Goal: Task Accomplishment & Management: Use online tool/utility

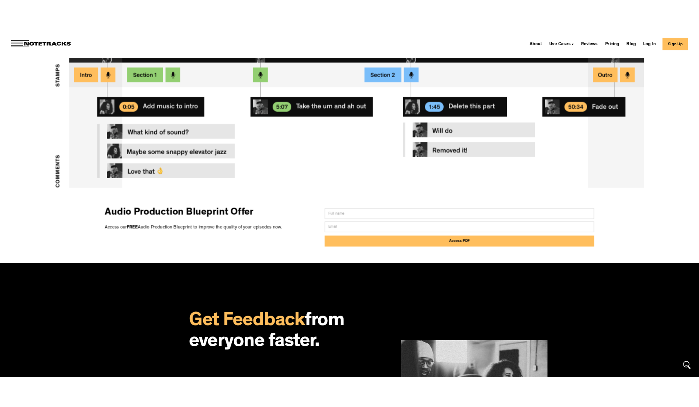
scroll to position [178, 0]
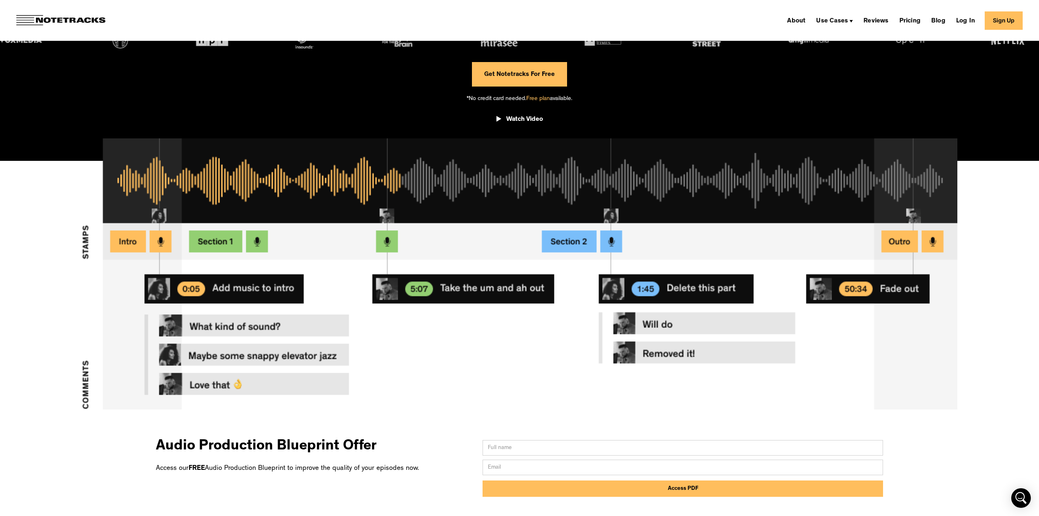
drag, startPoint x: 430, startPoint y: 285, endPoint x: 367, endPoint y: 0, distance: 292.2
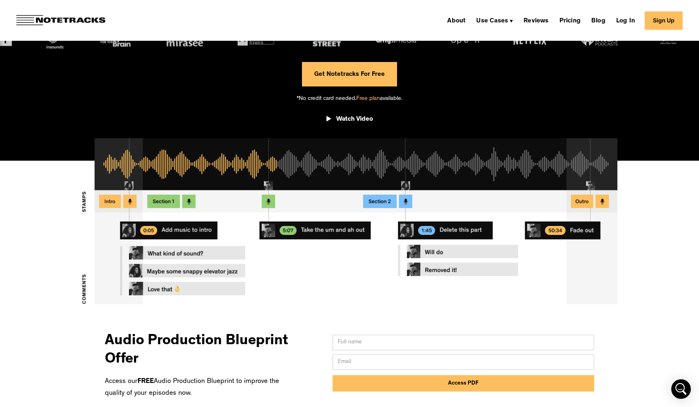
click at [644, 249] on img at bounding box center [349, 231] width 699 height 186
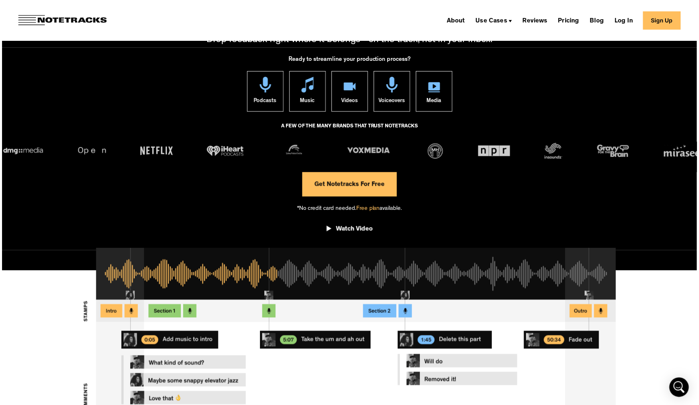
scroll to position [55, 0]
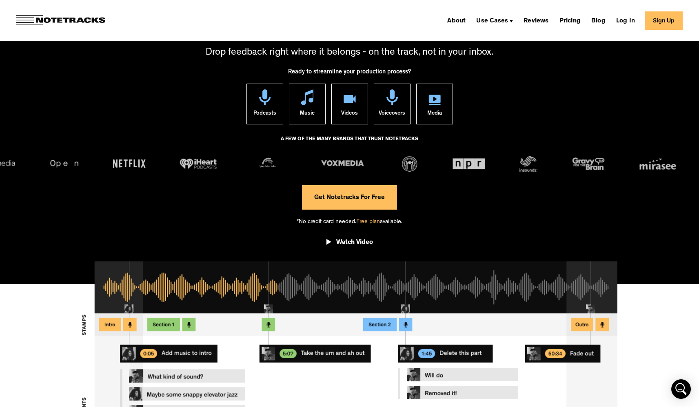
click at [349, 200] on link "Get Notetracks For Free" at bounding box center [349, 197] width 95 height 24
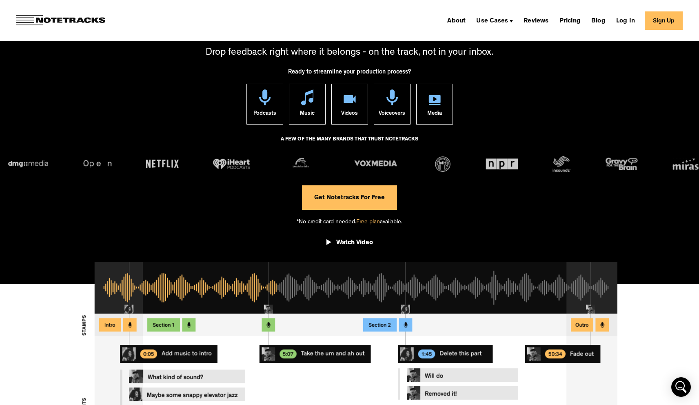
drag, startPoint x: 133, startPoint y: 35, endPoint x: 137, endPoint y: 32, distance: 5.0
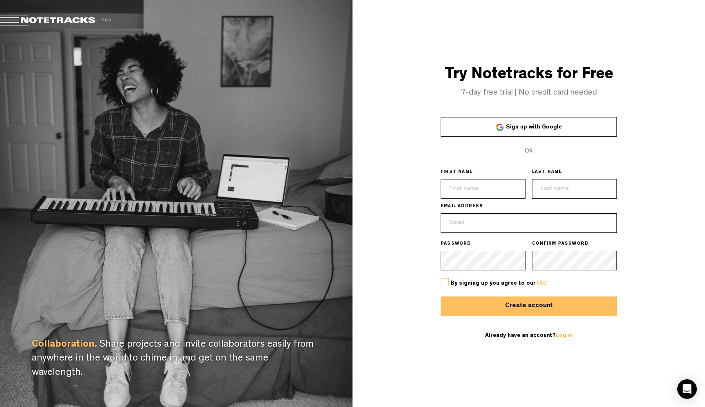
click at [516, 128] on span "Sign up with Google" at bounding box center [534, 127] width 56 height 6
click at [528, 124] on link "Sign up with Google" at bounding box center [529, 127] width 176 height 20
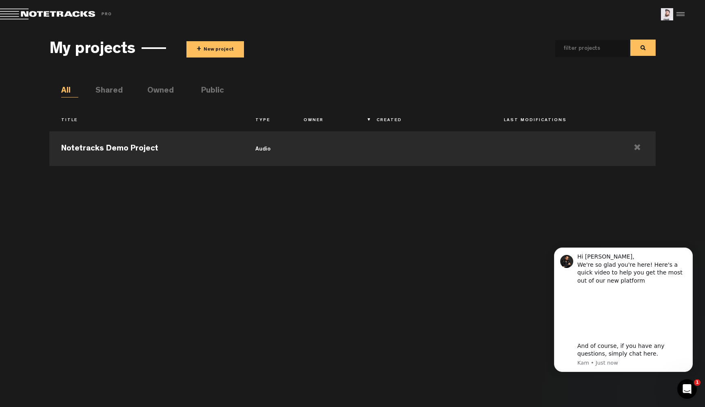
click at [648, 219] on div "Notetracks Demo Project audio" at bounding box center [352, 263] width 607 height 272
click at [146, 153] on td "Notetracks Demo Project" at bounding box center [146, 147] width 194 height 37
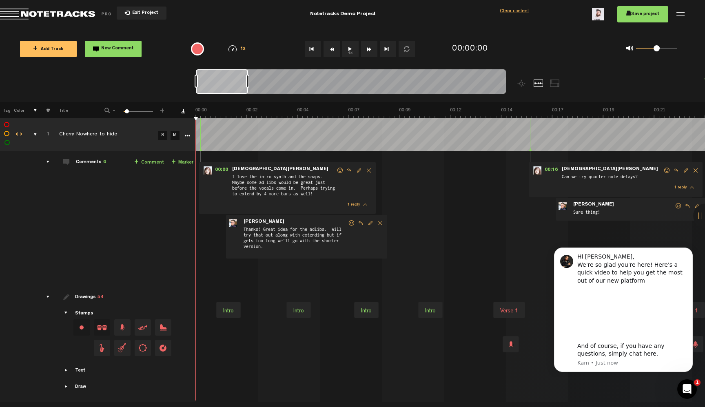
drag, startPoint x: 220, startPoint y: 79, endPoint x: 200, endPoint y: 89, distance: 22.8
click at [200, 89] on div at bounding box center [222, 81] width 52 height 24
click at [691, 249] on icon "Dismiss notification" at bounding box center [690, 250] width 3 height 3
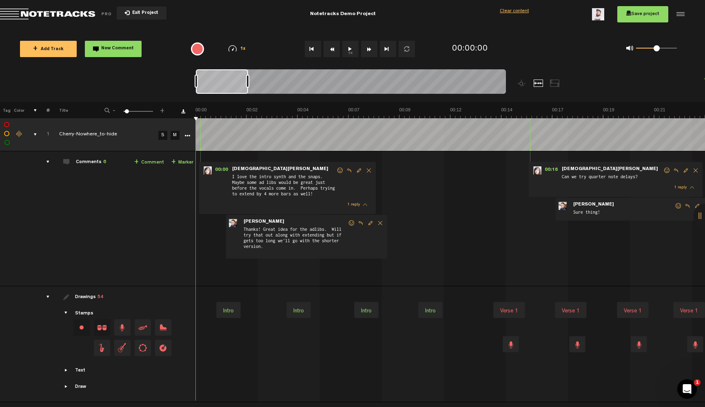
click at [12, 11] on span "Return to Project List" at bounding box center [57, 14] width 114 height 11
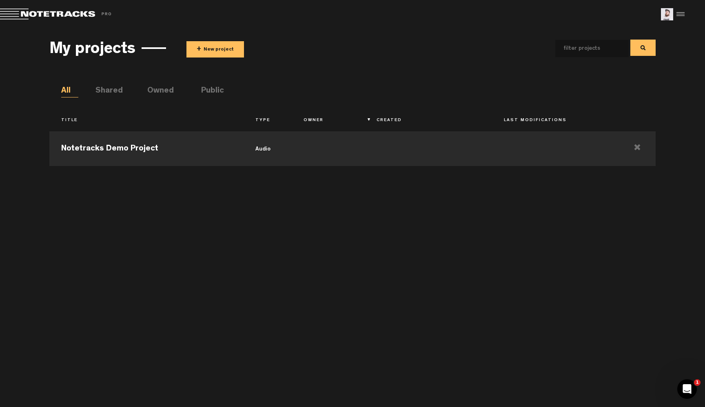
click at [122, 88] on ul "All Shared Owned Public" at bounding box center [358, 91] width 595 height 12
drag, startPoint x: 113, startPoint y: 91, endPoint x: 118, endPoint y: 91, distance: 5.4
click at [113, 91] on li "Shared" at bounding box center [104, 91] width 17 height 12
click at [150, 90] on li "Owned" at bounding box center [155, 91] width 17 height 12
click at [68, 85] on li "All" at bounding box center [69, 91] width 17 height 12
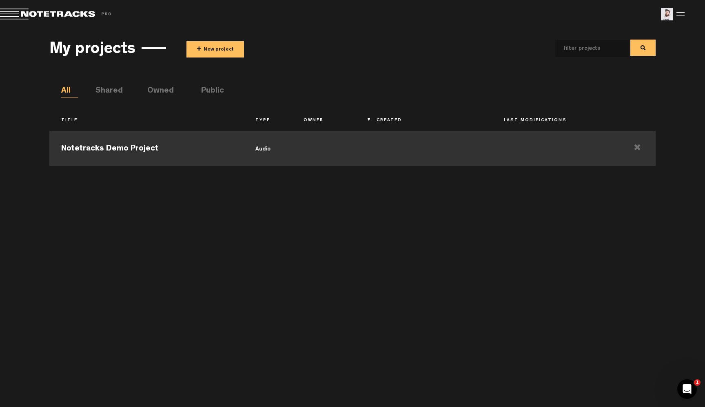
click at [153, 144] on td "Notetracks Demo Project" at bounding box center [146, 147] width 194 height 37
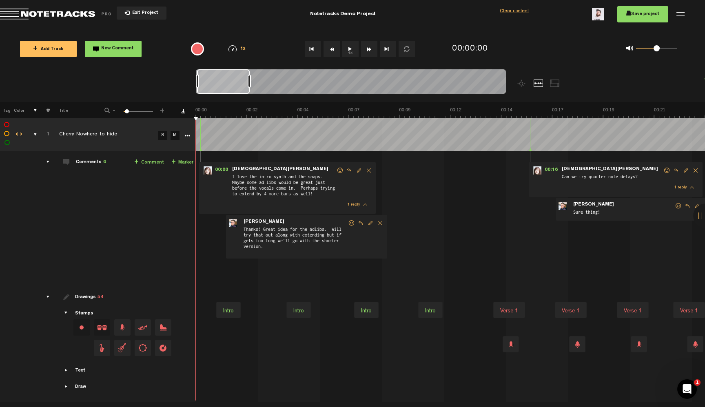
click at [349, 50] on button "1x" at bounding box center [350, 49] width 16 height 16
click at [47, 297] on div "drawings" at bounding box center [44, 297] width 13 height 8
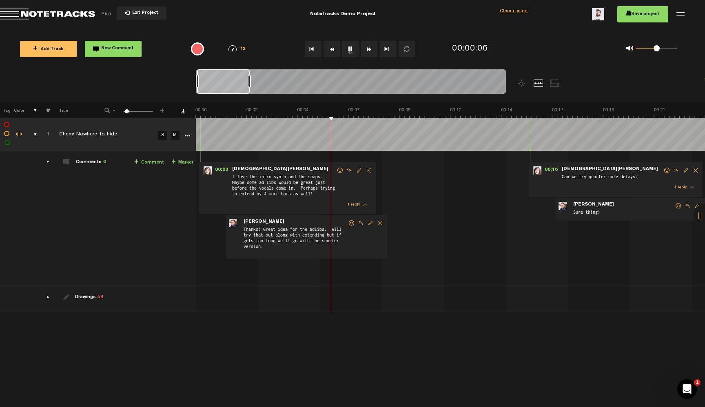
click at [47, 297] on div "drawings" at bounding box center [44, 297] width 13 height 8
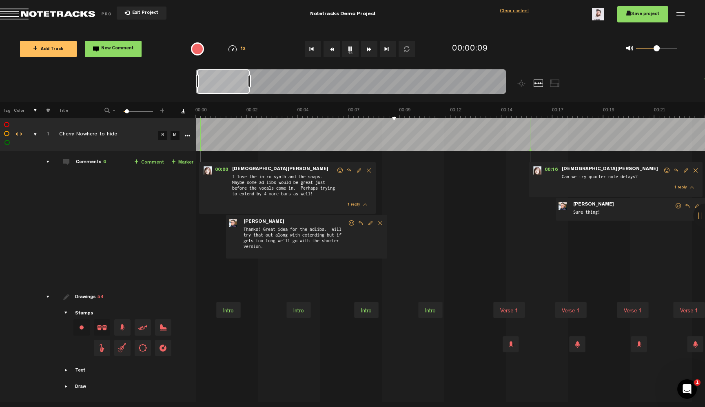
click at [347, 52] on button "1x" at bounding box center [350, 49] width 16 height 16
click at [347, 53] on button "1x" at bounding box center [350, 49] width 16 height 16
click at [49, 162] on div "comments" at bounding box center [44, 162] width 13 height 8
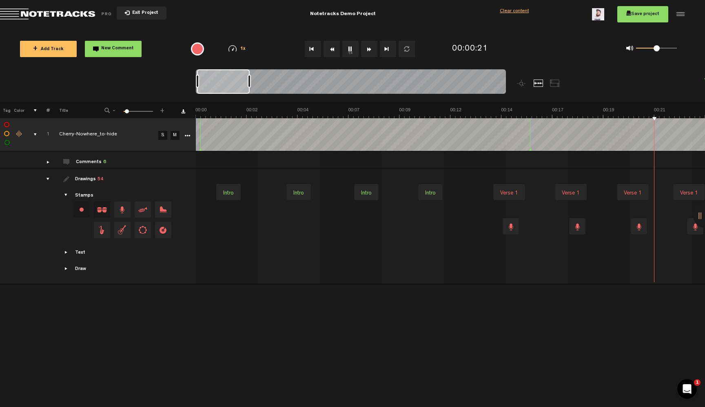
scroll to position [0, 204]
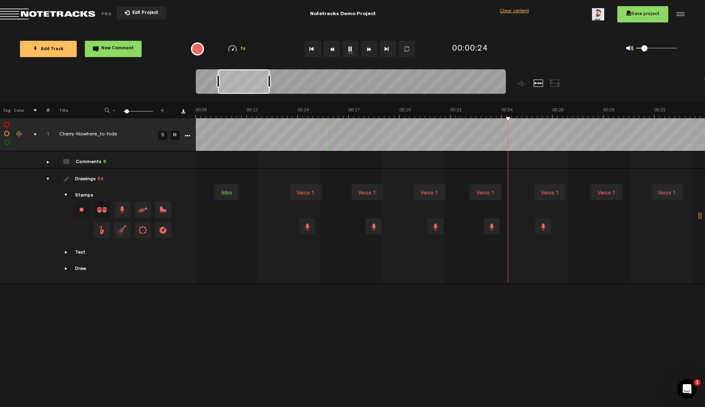
drag, startPoint x: 655, startPoint y: 46, endPoint x: 644, endPoint y: 49, distance: 10.6
click at [644, 49] on span at bounding box center [645, 48] width 6 height 6
click at [483, 194] on div "Verse 1" at bounding box center [485, 193] width 24 height 11
click at [489, 192] on div "Verse 1" at bounding box center [485, 192] width 24 height 11
click at [496, 231] on div at bounding box center [492, 226] width 16 height 16
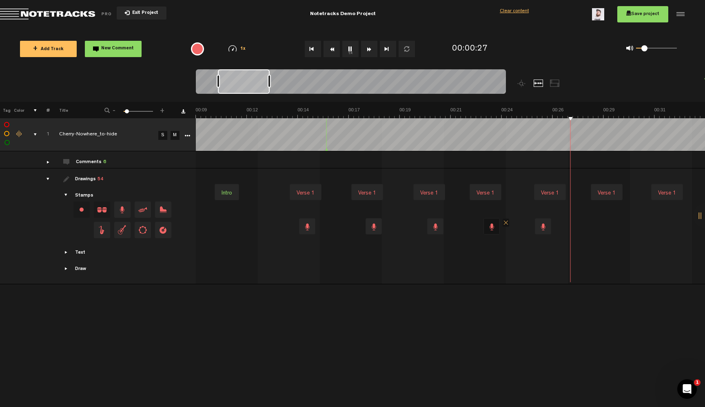
click at [443, 310] on div "+ New drawing Tag Color # Title - 1 100 6 + 1 Cherry-Nowhere_to-hide S M Update…" at bounding box center [352, 254] width 705 height 305
click at [66, 194] on span "Showcase stamps" at bounding box center [66, 195] width 7 height 7
click at [66, 252] on span "Showcase text" at bounding box center [66, 252] width 7 height 7
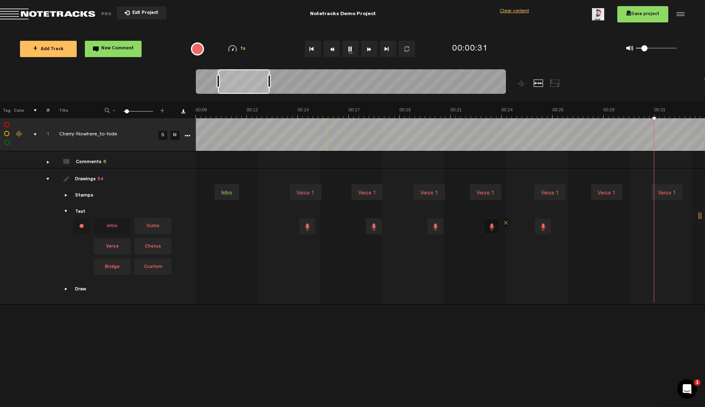
scroll to position [0, 408]
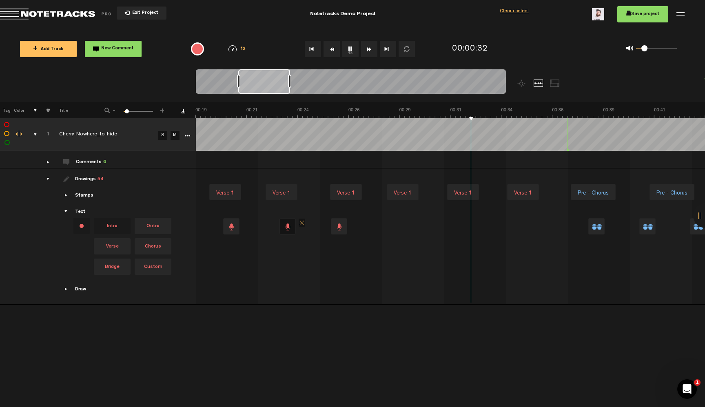
click at [64, 289] on span "Showcase draw menu" at bounding box center [66, 289] width 7 height 7
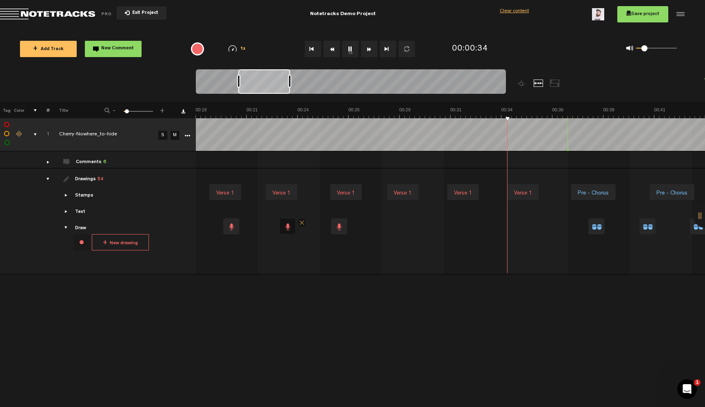
click at [599, 228] on div at bounding box center [597, 226] width 16 height 16
click at [67, 195] on span "Showcase stamps" at bounding box center [66, 195] width 7 height 7
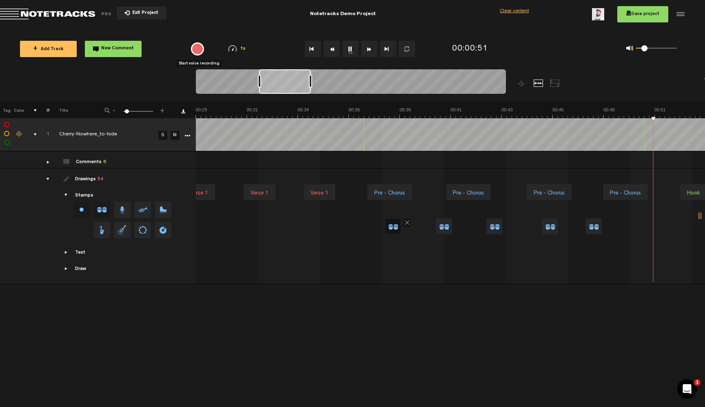
scroll to position [0, 815]
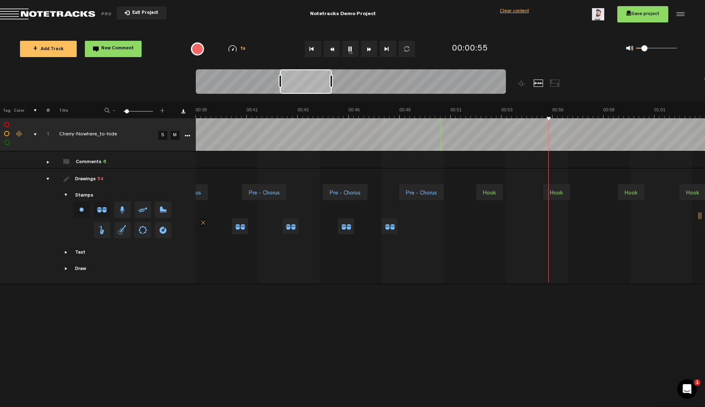
click at [351, 51] on button "1x" at bounding box center [350, 49] width 16 height 16
click at [50, 162] on td "Comments 6 + Comment + Marker" at bounding box center [123, 159] width 146 height 17
click at [48, 162] on div "comments" at bounding box center [44, 162] width 13 height 8
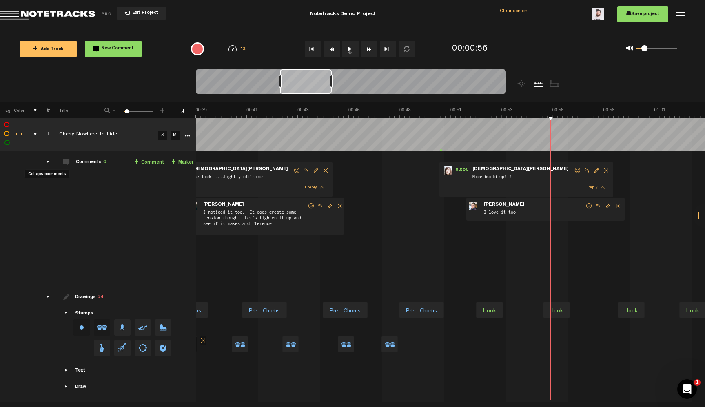
click at [49, 162] on div "comments" at bounding box center [44, 162] width 13 height 8
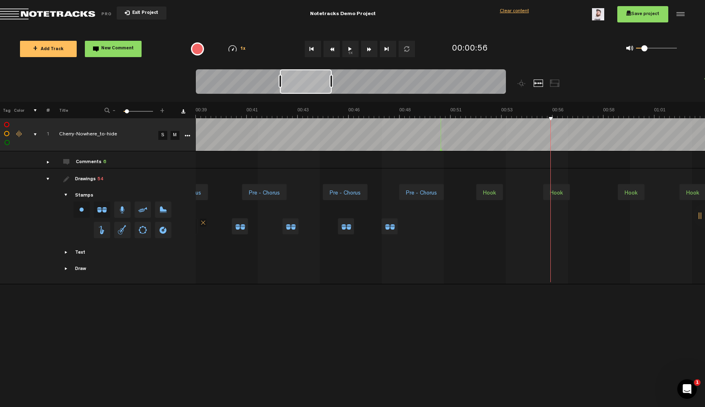
click at [49, 177] on div "drawings" at bounding box center [44, 179] width 13 height 8
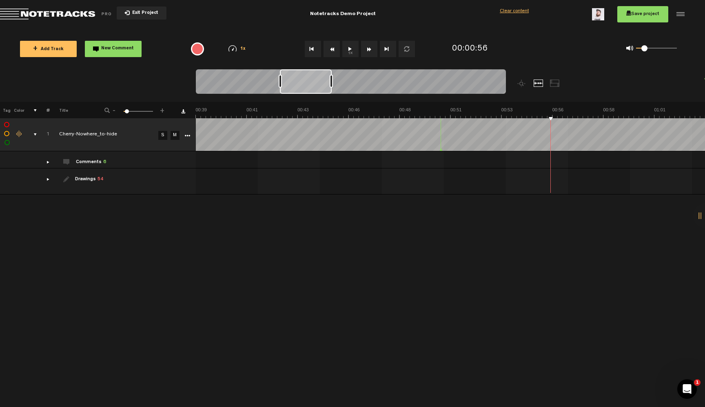
click at [49, 177] on div "drawings" at bounding box center [44, 179] width 13 height 8
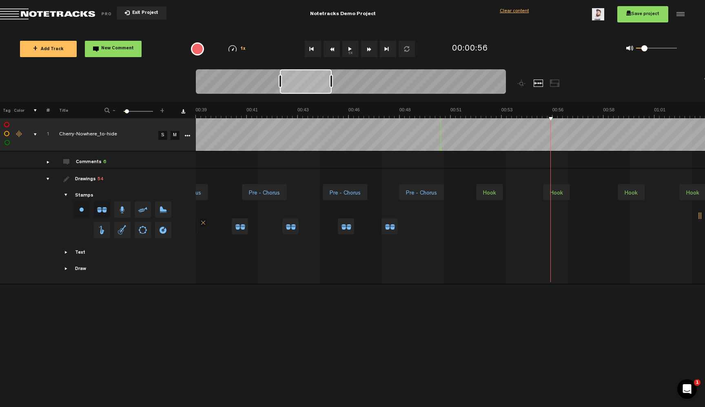
click at [67, 195] on span "Showcase stamps" at bounding box center [66, 195] width 7 height 7
click at [65, 254] on span "Showcase text" at bounding box center [66, 252] width 7 height 7
click at [64, 287] on span "Showcase draw menu" at bounding box center [66, 289] width 7 height 7
click at [78, 180] on div "Drawings 54" at bounding box center [89, 179] width 28 height 7
click at [69, 195] on span "Showcase stamps" at bounding box center [66, 195] width 7 height 7
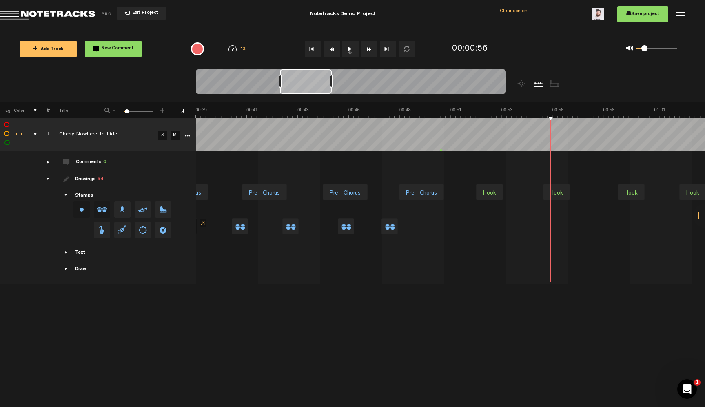
scroll to position [0, 766]
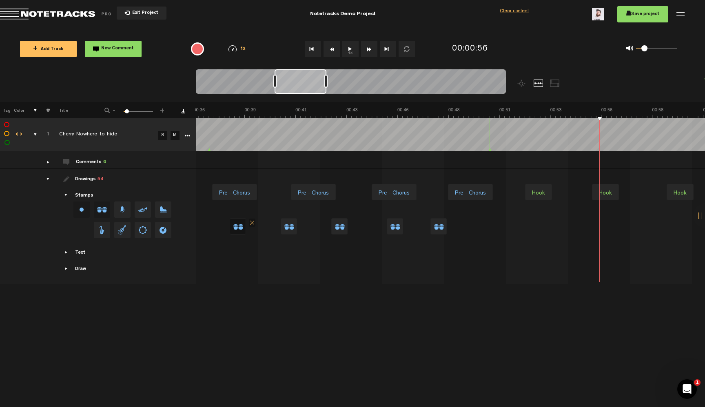
click at [540, 193] on div "Hook" at bounding box center [539, 193] width 20 height 11
click at [609, 191] on div "Hook" at bounding box center [606, 193] width 20 height 11
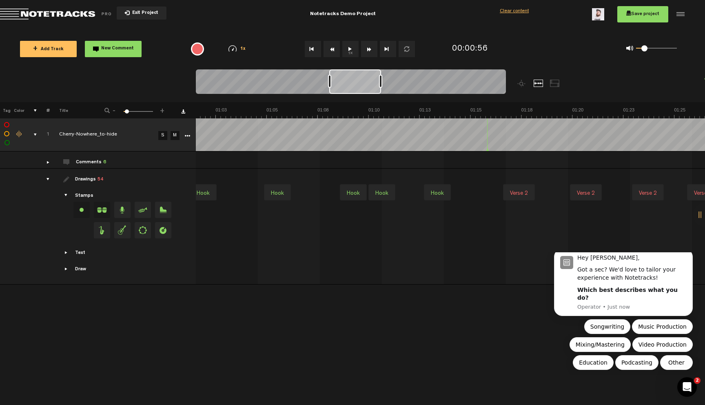
scroll to position [0, 0]
click at [142, 13] on span "Exit Project" at bounding box center [144, 13] width 29 height 4
